Goal: Find contact information: Find contact information

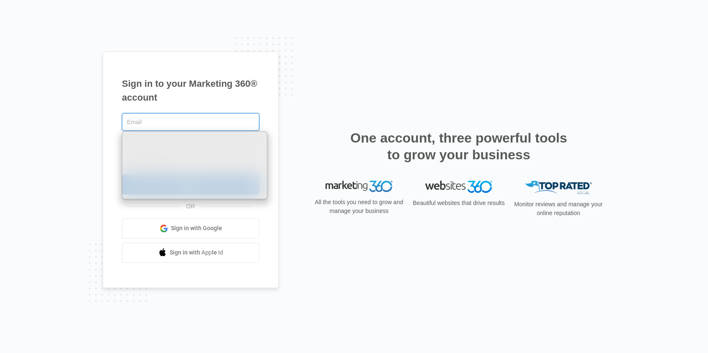
type input "[PERSON_NAME][EMAIL_ADDRESS][DOMAIN_NAME]"
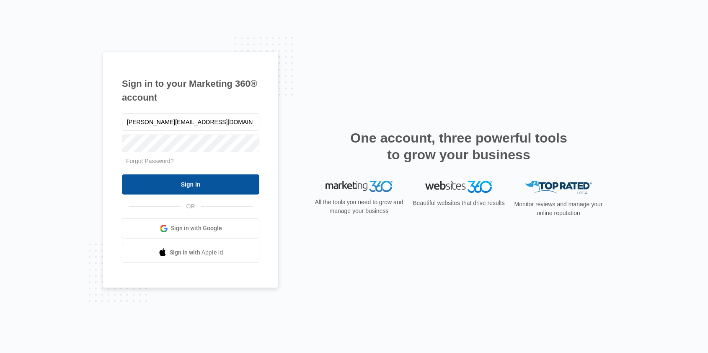
click at [196, 188] on input "Sign In" at bounding box center [190, 184] width 137 height 20
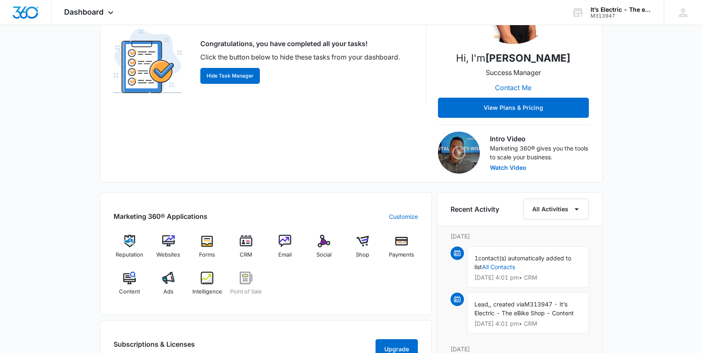
scroll to position [93, 0]
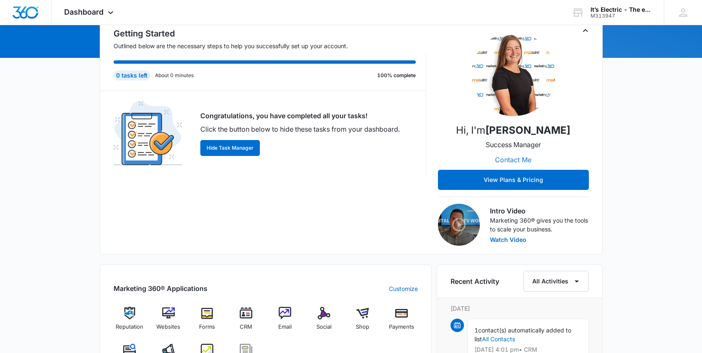
click at [515, 159] on button "Contact Me" at bounding box center [512, 160] width 53 height 20
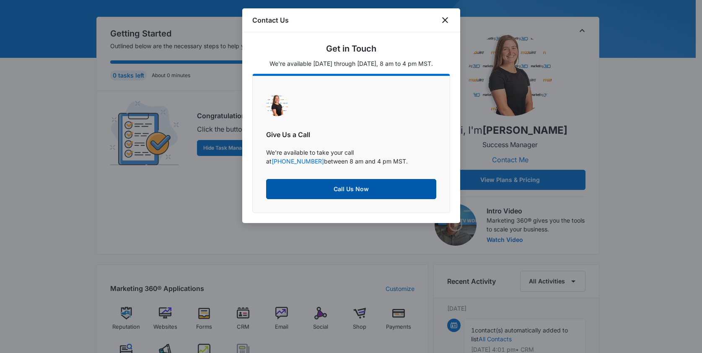
click at [362, 190] on button "Call Us Now" at bounding box center [351, 189] width 170 height 20
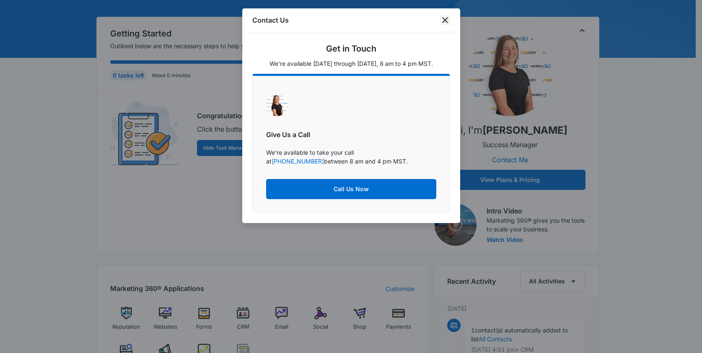
click at [444, 21] on icon "close" at bounding box center [445, 20] width 6 height 6
